Goal: Answer question/provide support

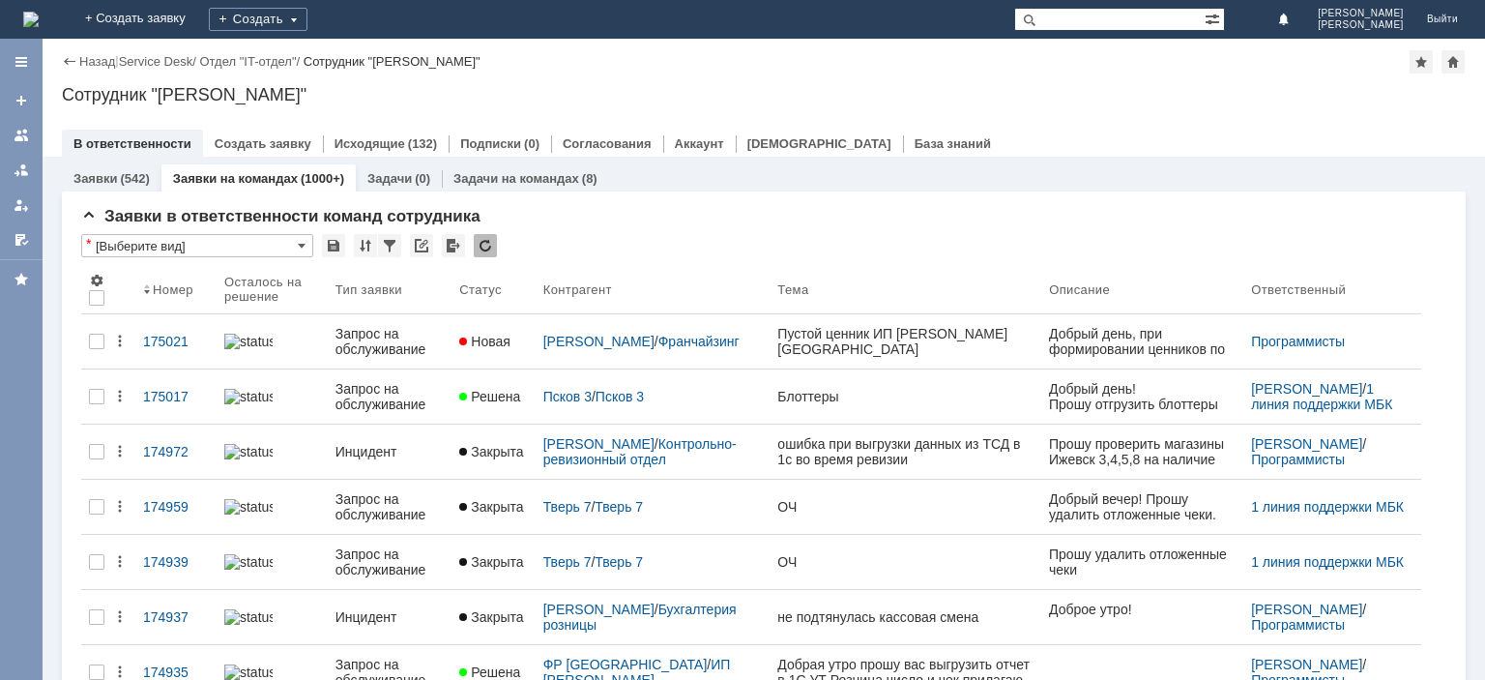
paste input "+79002244538"
drag, startPoint x: 1083, startPoint y: 19, endPoint x: 1042, endPoint y: 21, distance: 41.6
click at [1042, 21] on input "+79002244538" at bounding box center [1109, 19] width 191 height 23
click at [1084, 19] on input "+79002244538" at bounding box center [1109, 19] width 191 height 23
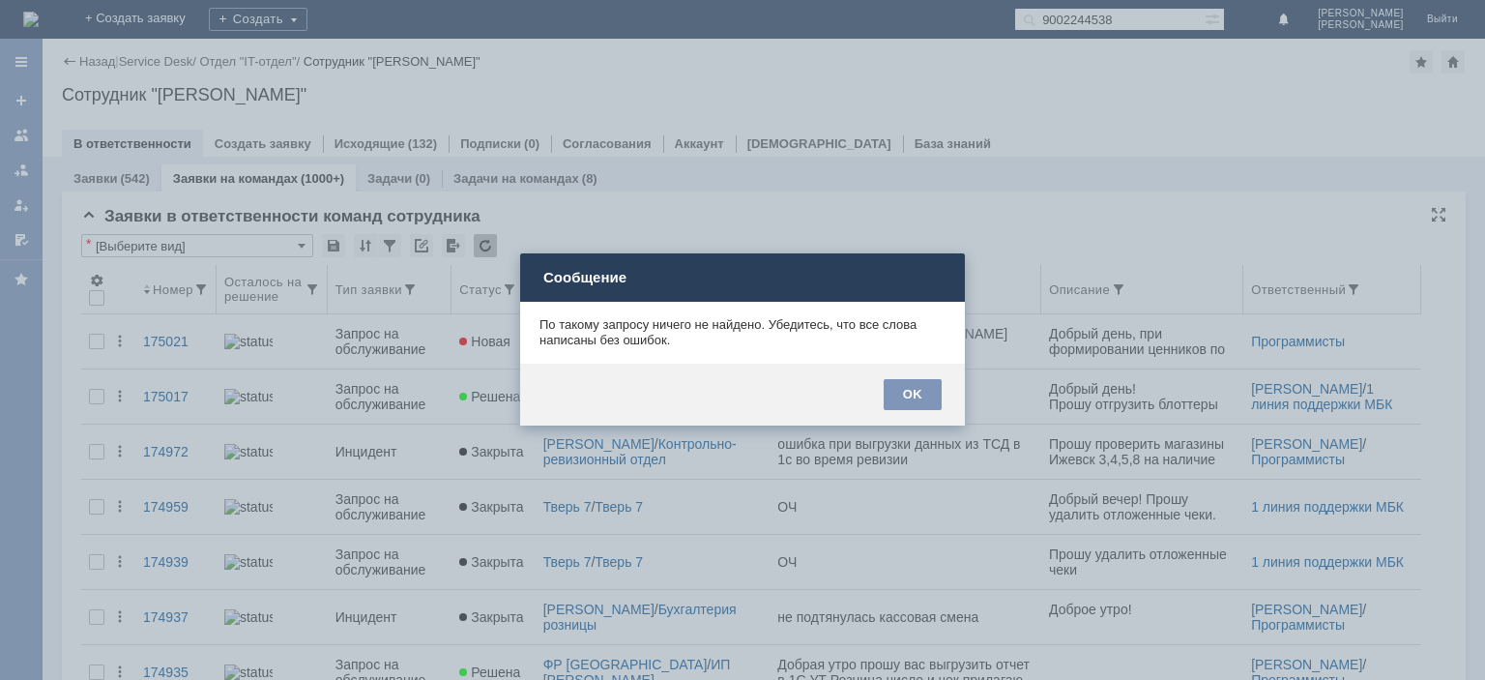
drag, startPoint x: 914, startPoint y: 392, endPoint x: 986, endPoint y: 286, distance: 128.0
click at [915, 390] on div "OK" at bounding box center [913, 394] width 58 height 31
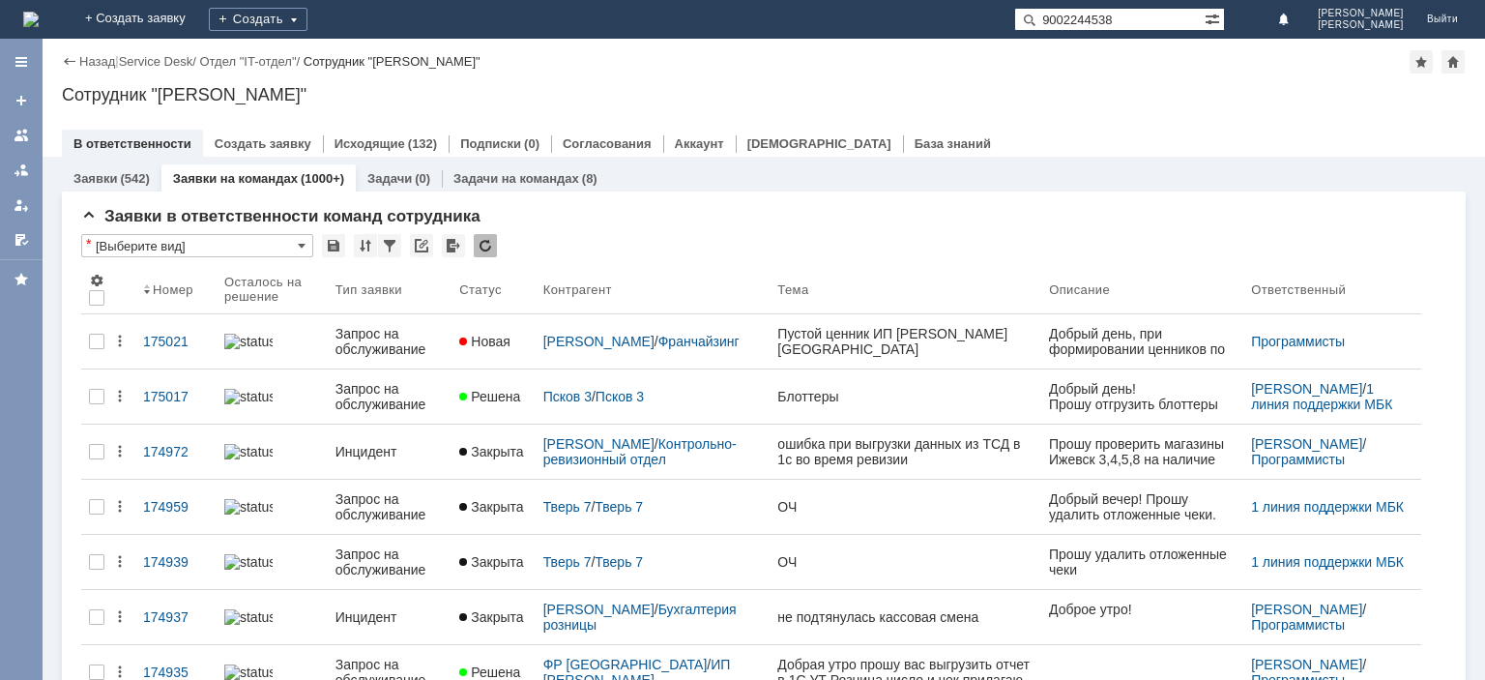
click at [1108, 14] on input "9002244538" at bounding box center [1109, 19] width 191 height 23
drag, startPoint x: 1101, startPoint y: 22, endPoint x: 995, endPoint y: 17, distance: 106.5
click at [1014, 17] on input "9002244538" at bounding box center [1109, 19] width 191 height 23
type input "44538"
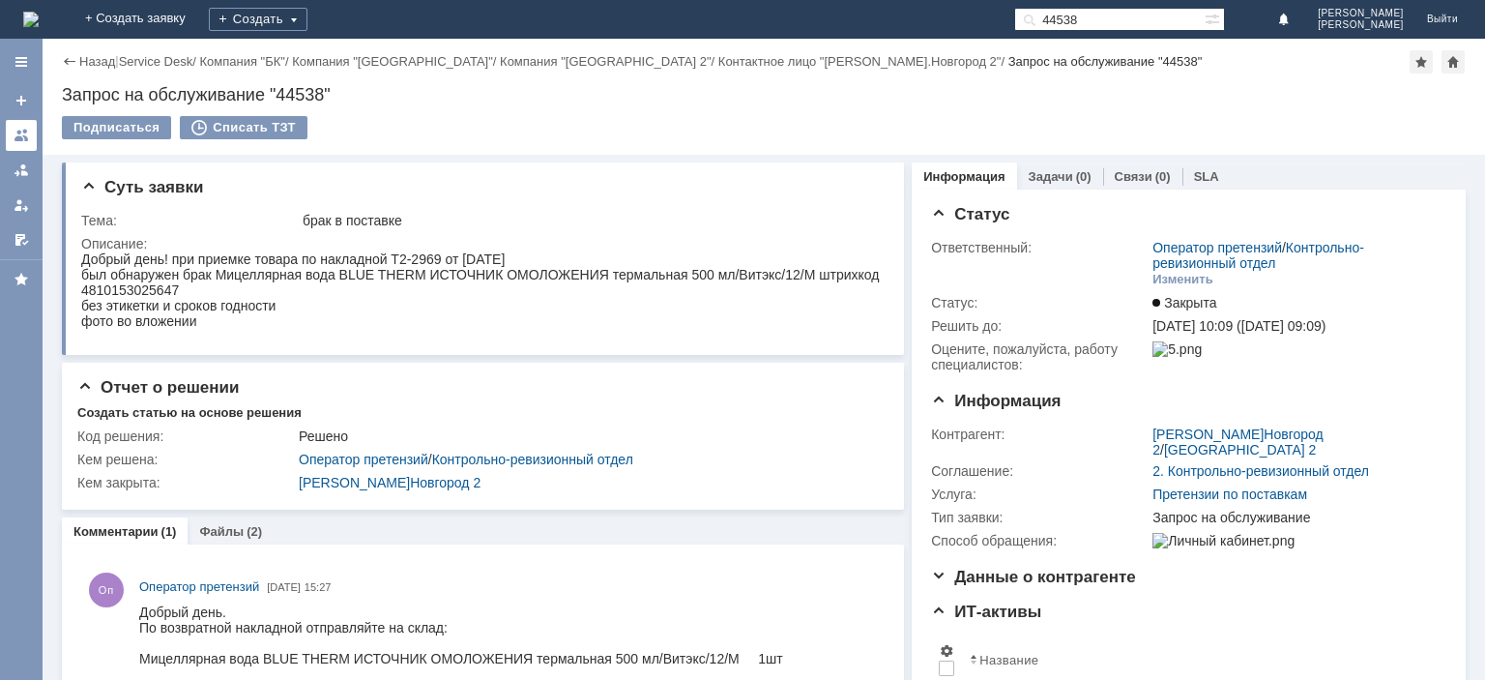
click at [31, 135] on link at bounding box center [21, 135] width 31 height 31
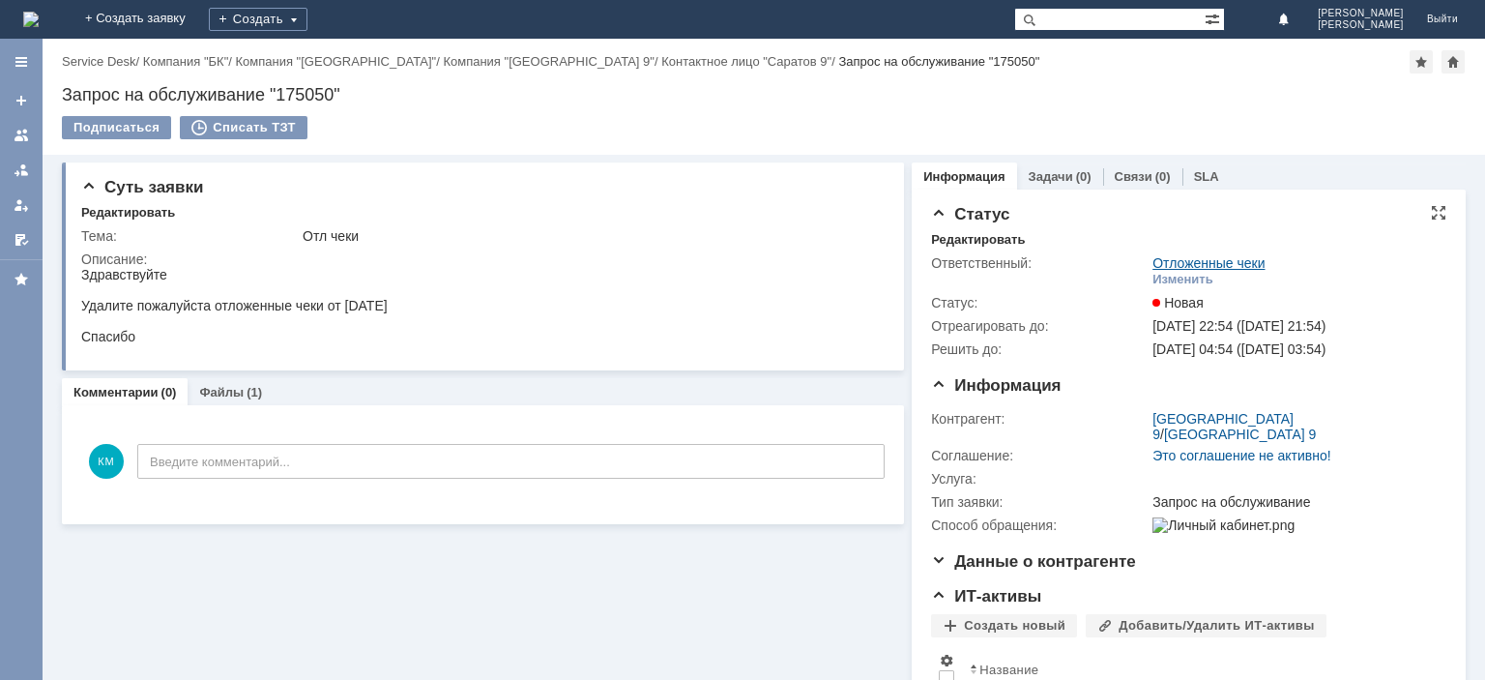
click at [1185, 262] on link "Отложенные чеки" at bounding box center [1209, 262] width 112 height 15
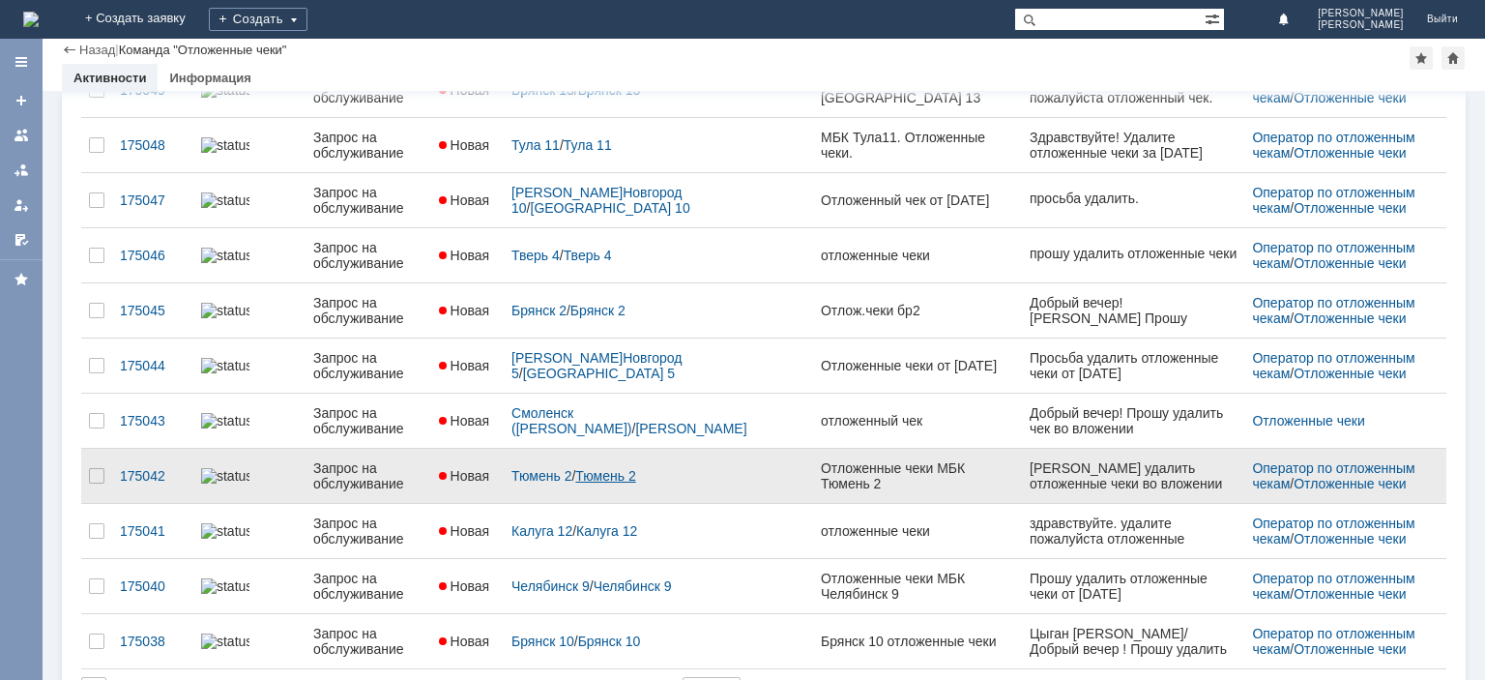
scroll to position [487, 0]
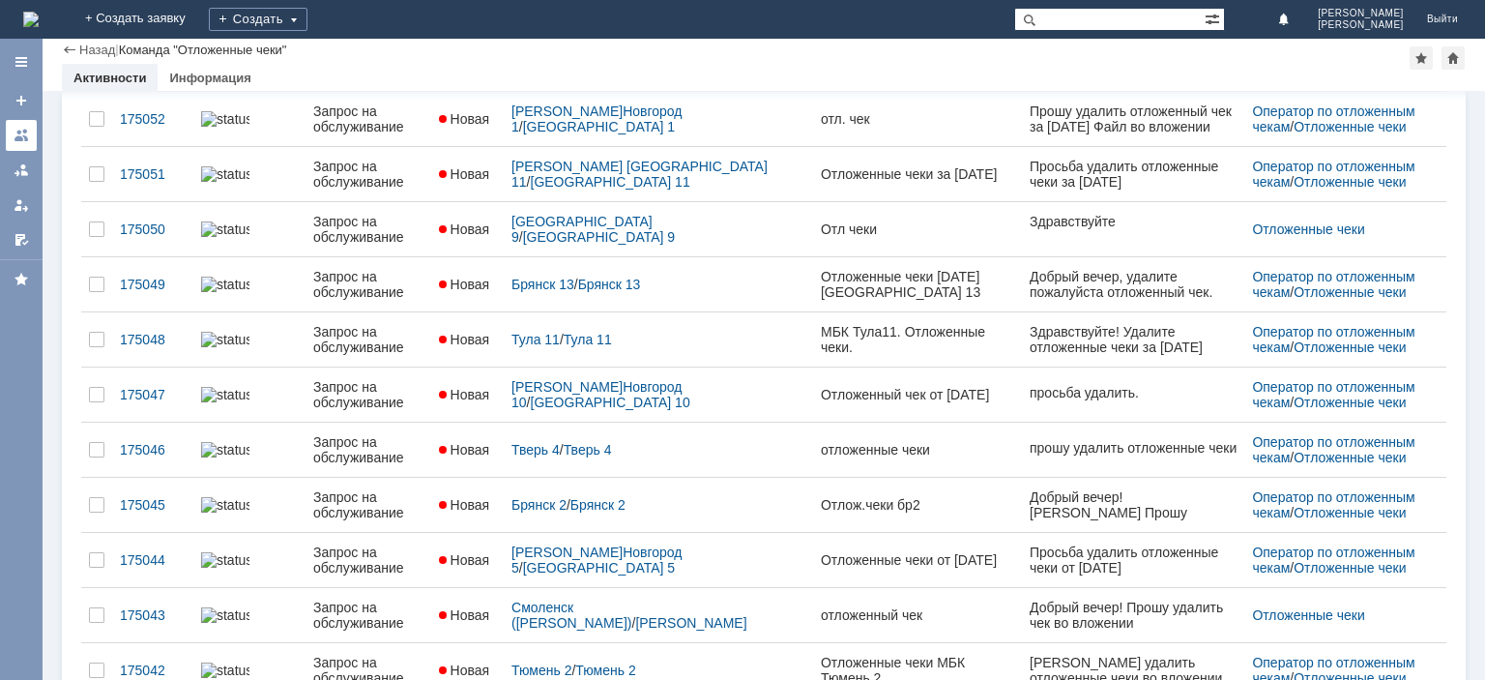
click at [32, 135] on link at bounding box center [21, 135] width 31 height 31
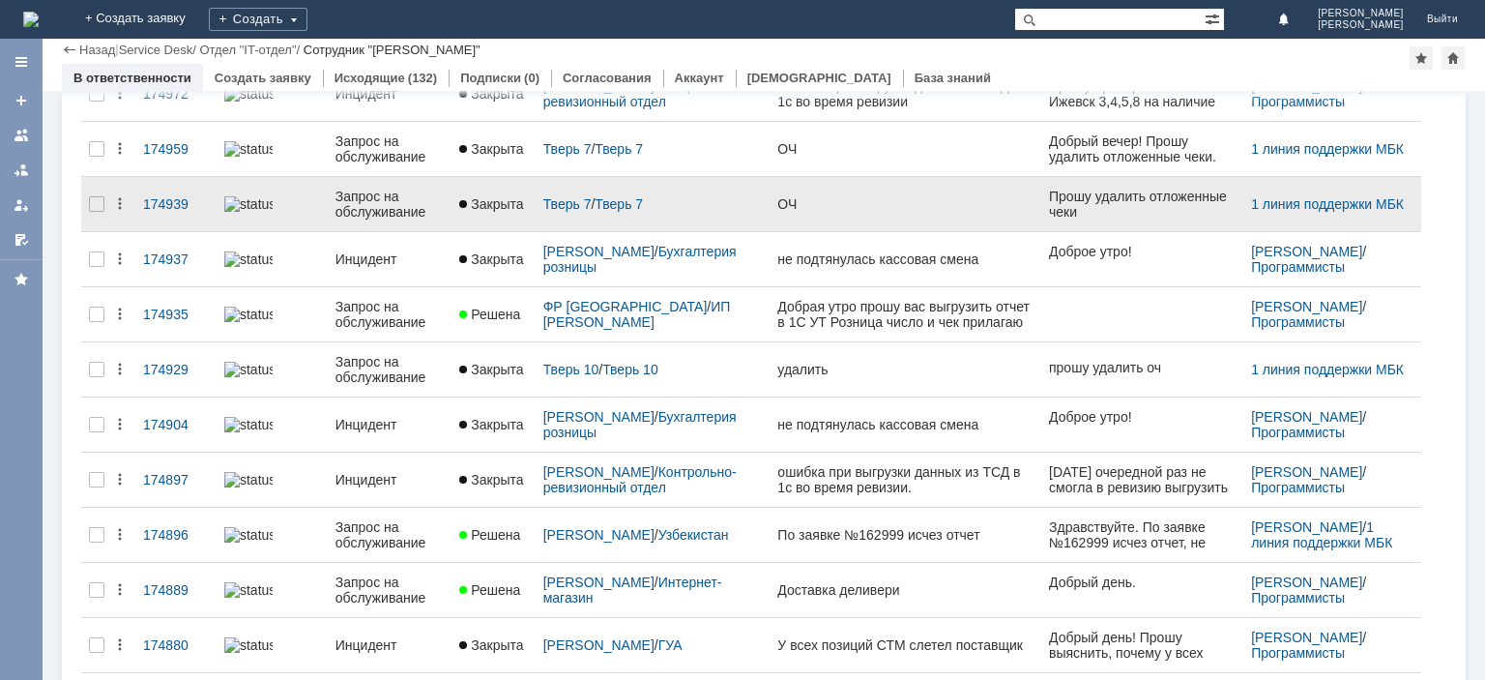
scroll to position [97, 0]
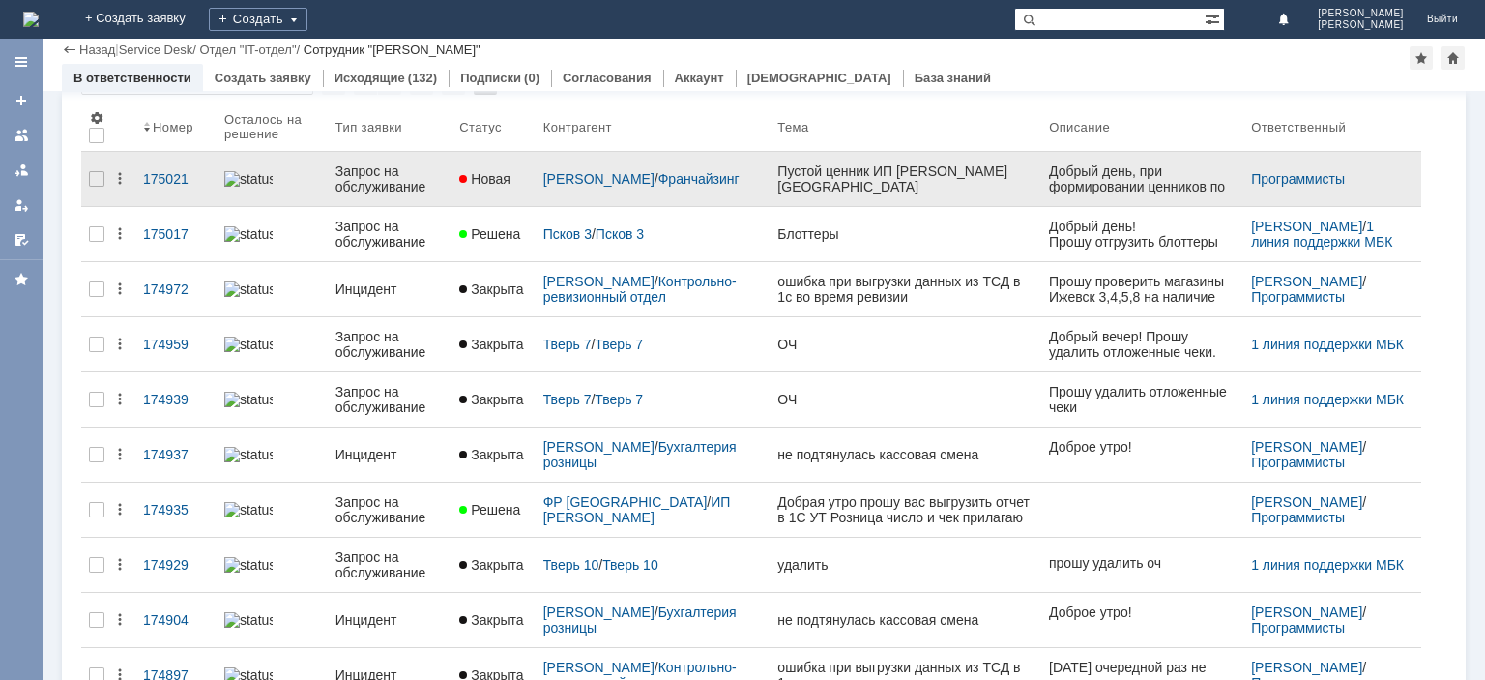
click at [375, 183] on div "Запрос на обслуживание" at bounding box center [390, 178] width 109 height 31
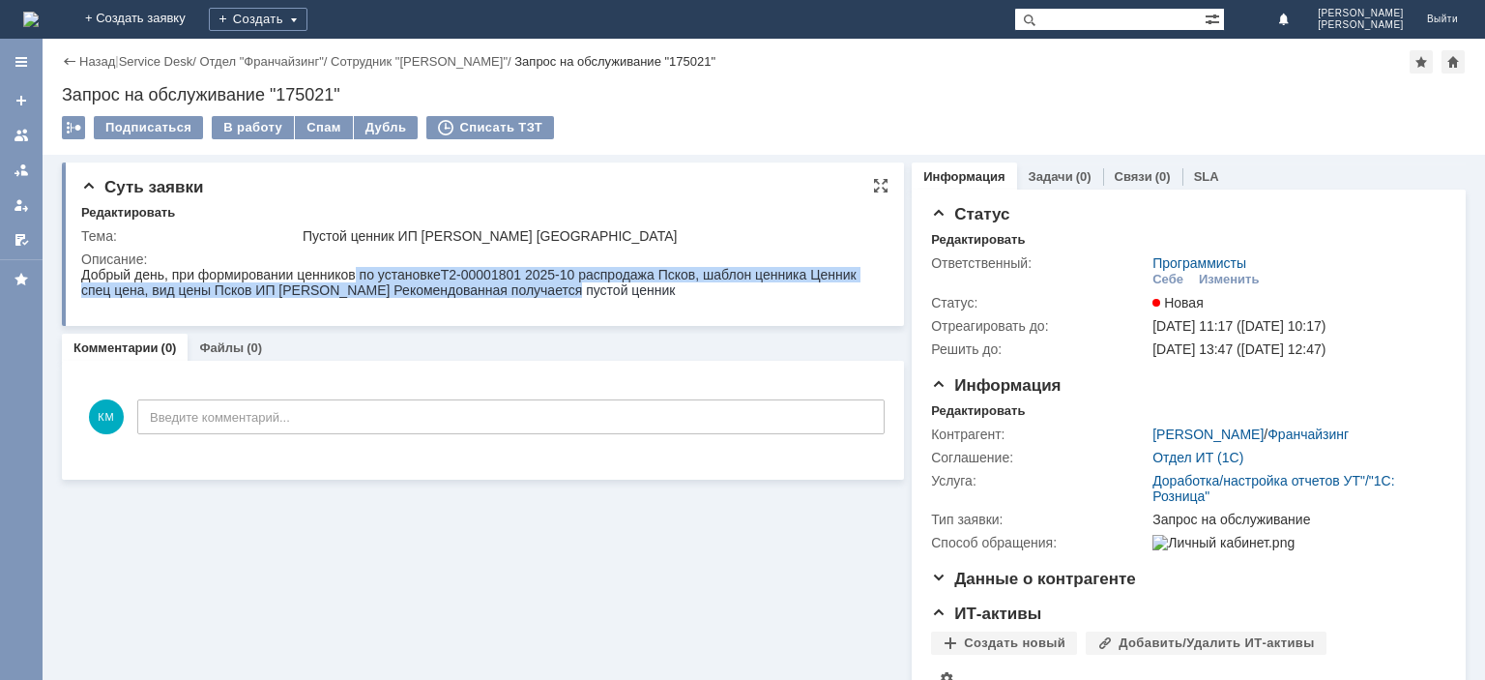
drag, startPoint x: 357, startPoint y: 273, endPoint x: 557, endPoint y: 287, distance: 200.7
click at [557, 288] on div "Добрый день, при формировании ценников по установке Т2-00001801 2025-10 распрод…" at bounding box center [480, 282] width 799 height 31
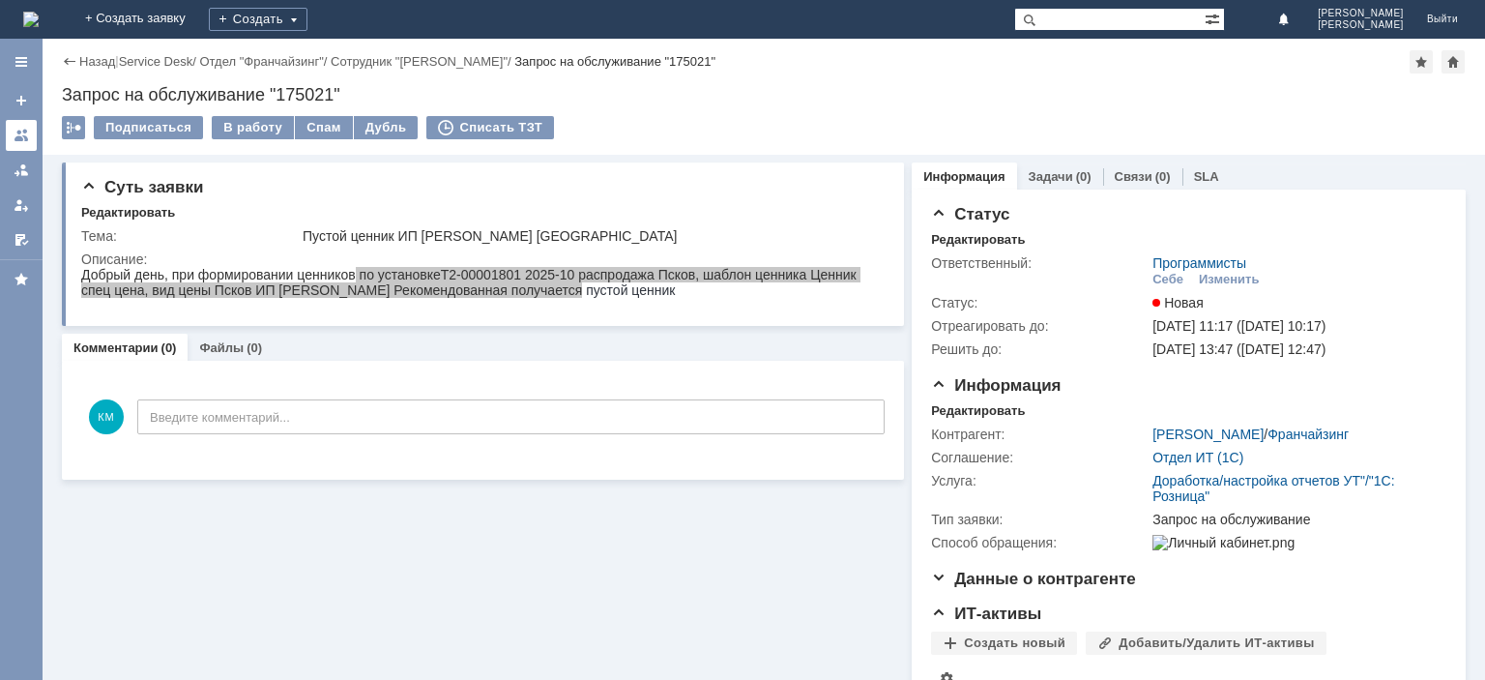
click at [31, 127] on link at bounding box center [21, 135] width 31 height 31
